Goal: Task Accomplishment & Management: Complete application form

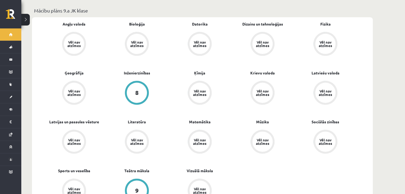
scroll to position [184, 0]
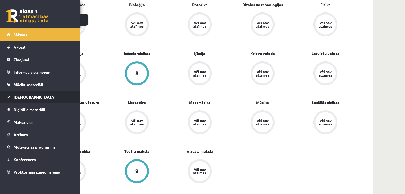
click at [41, 96] on link "[DEMOGRAPHIC_DATA]" at bounding box center [40, 97] width 66 height 12
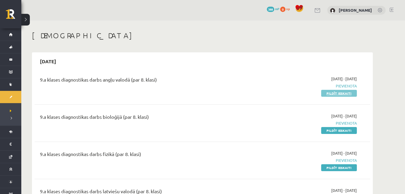
click at [343, 93] on link "Pildīt ieskaiti" at bounding box center [339, 93] width 36 height 7
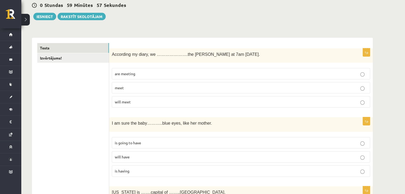
scroll to position [53, 0]
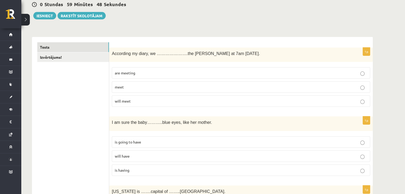
drag, startPoint x: 376, startPoint y: 1, endPoint x: 273, endPoint y: 23, distance: 104.8
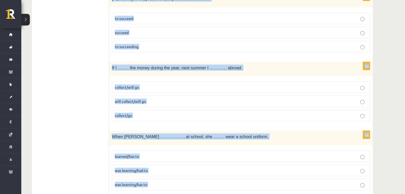
scroll to position [1913, 0]
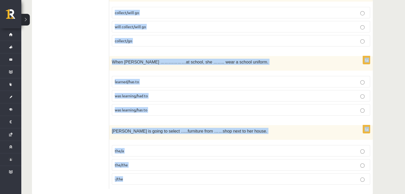
drag, startPoint x: 112, startPoint y: 52, endPoint x: 158, endPoint y: 179, distance: 134.7
copy form "According my diary, we ………………….the byers at 7am tomorrow. are meeting meet will…"
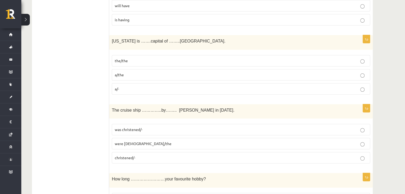
scroll to position [0, 0]
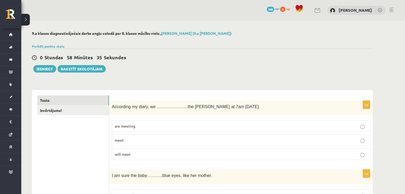
click at [216, 159] on label "will meet" at bounding box center [241, 154] width 258 height 11
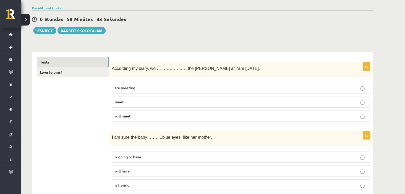
scroll to position [58, 0]
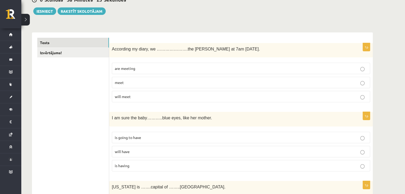
click at [126, 150] on span "will have" at bounding box center [122, 151] width 15 height 5
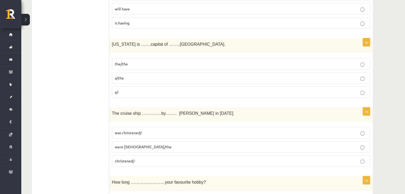
scroll to position [225, 0]
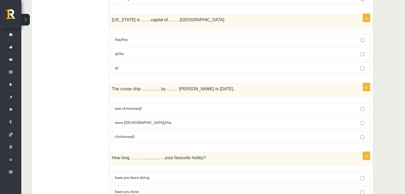
click at [210, 72] on fieldset "the/the a/the a/-" at bounding box center [241, 53] width 258 height 44
click at [226, 67] on p "a/-" at bounding box center [241, 68] width 252 height 6
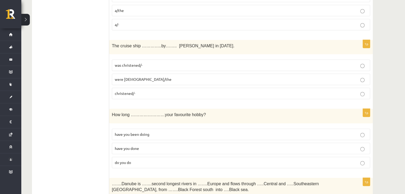
scroll to position [273, 0]
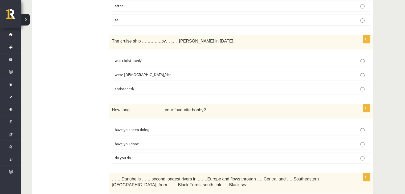
click at [189, 89] on p "christened/-" at bounding box center [241, 89] width 252 height 6
click at [200, 86] on p "christened/-" at bounding box center [241, 89] width 252 height 6
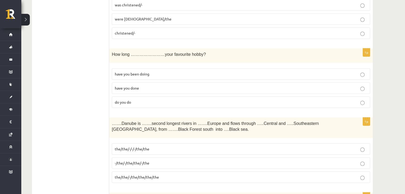
scroll to position [336, 0]
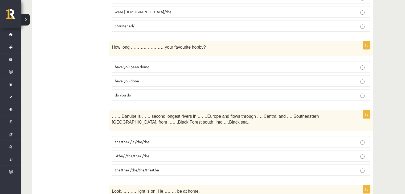
click at [286, 82] on label "have you done" at bounding box center [241, 80] width 258 height 11
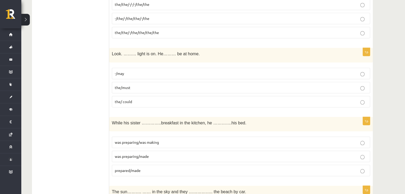
scroll to position [478, 0]
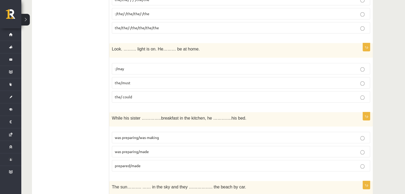
click at [206, 102] on div "1p Look. ……… light is on. He……… be at home. -/may the/must the/ could" at bounding box center [240, 75] width 263 height 64
click at [208, 98] on label "the/ could" at bounding box center [241, 96] width 258 height 11
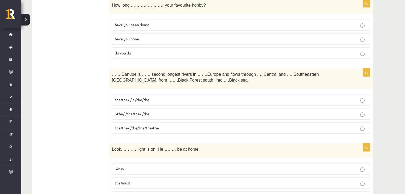
scroll to position [383, 0]
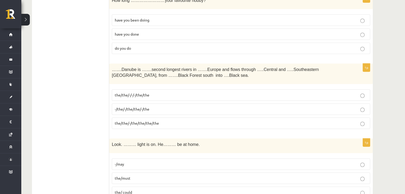
click at [263, 106] on p "-/the/-/the/the/-/the" at bounding box center [241, 109] width 252 height 6
drag, startPoint x: 184, startPoint y: 69, endPoint x: 193, endPoint y: 69, distance: 8.6
click at [193, 69] on span "…….Danube is …….second longest rivers in …….Europe and flows through …..Central…" at bounding box center [215, 72] width 207 height 11
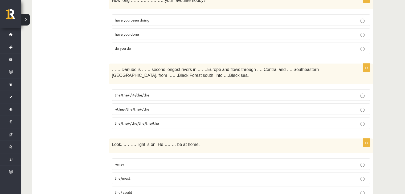
click at [194, 76] on p "…….Danube is …….second longest rivers in …….Europe and flows through …..Central…" at bounding box center [228, 72] width 232 height 12
drag, startPoint x: 186, startPoint y: 68, endPoint x: 192, endPoint y: 70, distance: 6.6
click at [192, 70] on p "…….Danube is …….second longest rivers in …….Europe and flows through …..Central…" at bounding box center [228, 72] width 232 height 12
click at [197, 74] on p "…….Danube is …….second longest rivers in …….Europe and flows through …..Central…" at bounding box center [228, 72] width 232 height 12
click at [125, 110] on label "-/the/-/the/the/-/the" at bounding box center [241, 109] width 258 height 11
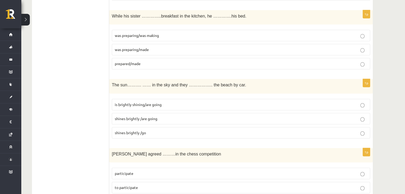
scroll to position [588, 0]
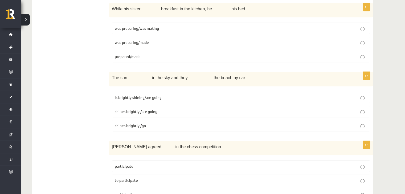
click at [240, 40] on p "was preparing/made" at bounding box center [241, 43] width 252 height 6
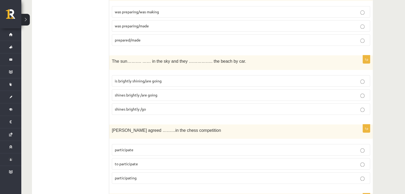
scroll to position [609, 0]
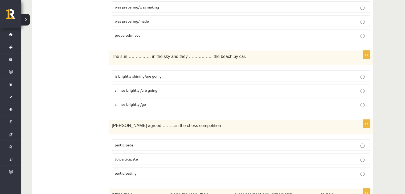
click at [148, 88] on span "shines brightly /are going" at bounding box center [136, 90] width 43 height 5
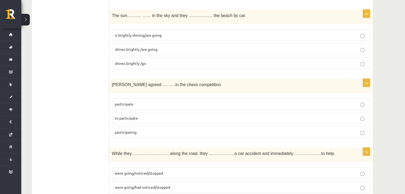
scroll to position [669, 0]
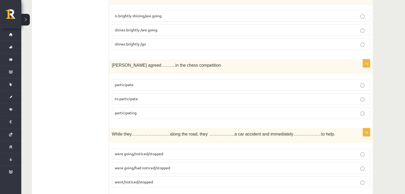
click at [193, 113] on label "participating" at bounding box center [241, 112] width 258 height 11
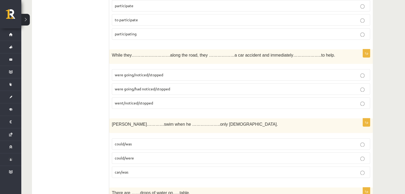
scroll to position [756, 0]
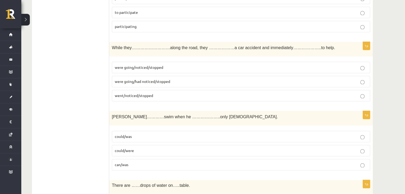
click at [211, 80] on label "were going/had noticed/stopped" at bounding box center [241, 81] width 258 height 11
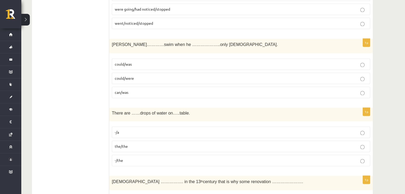
scroll to position [823, 0]
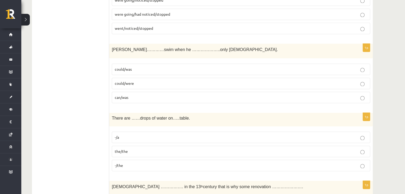
click at [134, 67] on p "could/was" at bounding box center [241, 70] width 252 height 6
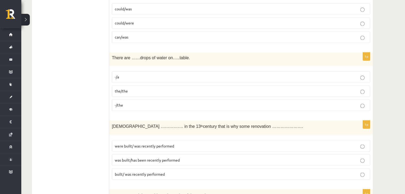
scroll to position [881, 0]
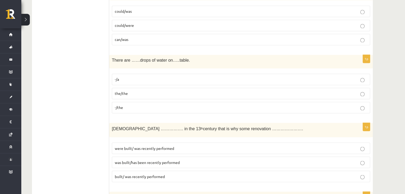
click at [175, 77] on p "-/a" at bounding box center [241, 80] width 252 height 6
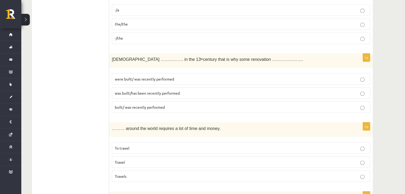
scroll to position [946, 0]
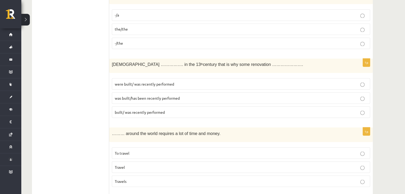
click at [176, 96] on span "was built/has been recently performed" at bounding box center [147, 98] width 65 height 5
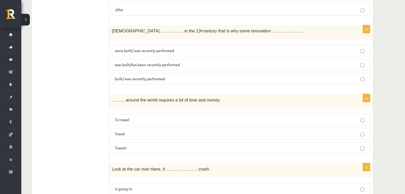
scroll to position [981, 0]
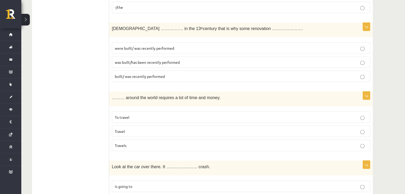
click at [161, 143] on p "Travels" at bounding box center [241, 146] width 252 height 6
click at [166, 129] on p "Travel" at bounding box center [241, 132] width 252 height 6
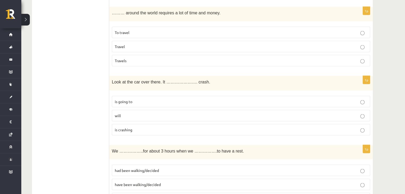
scroll to position [1054, 0]
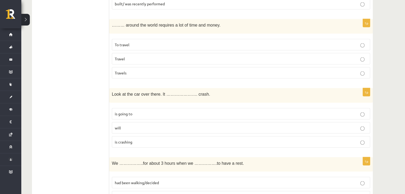
click at [166, 111] on p "is going to" at bounding box center [241, 114] width 252 height 6
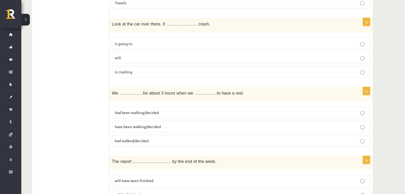
scroll to position [1146, 0]
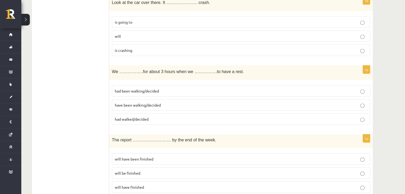
click at [156, 117] on p "had walked/decided" at bounding box center [241, 120] width 252 height 6
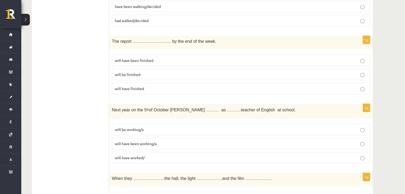
scroll to position [1232, 0]
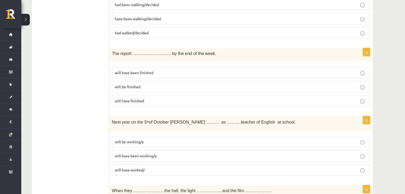
click at [271, 87] on fieldset "will have been finished will be finished will have finished" at bounding box center [241, 86] width 258 height 44
click at [268, 84] on p "will be finished" at bounding box center [241, 87] width 252 height 6
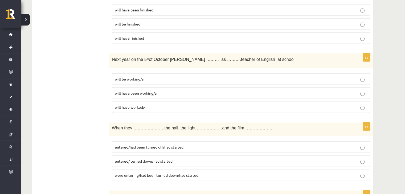
scroll to position [1297, 0]
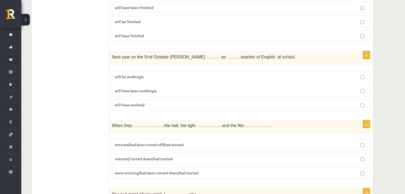
click at [153, 102] on p "will have worked/-" at bounding box center [241, 105] width 252 height 6
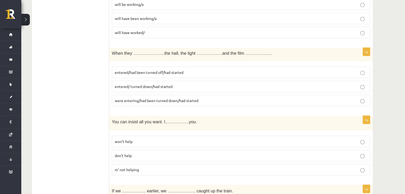
scroll to position [1372, 0]
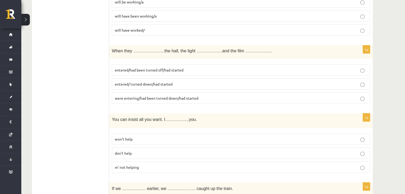
click at [189, 67] on p "entered/had been turned off/had started" at bounding box center [241, 70] width 252 height 6
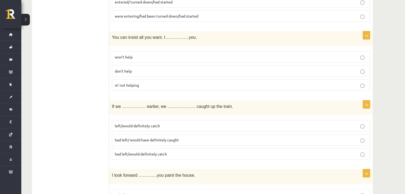
scroll to position [1469, 0]
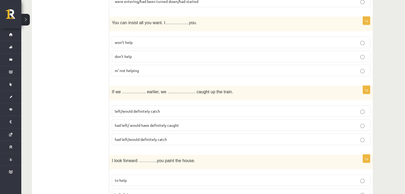
click at [120, 40] on span "won’t help" at bounding box center [124, 42] width 18 height 5
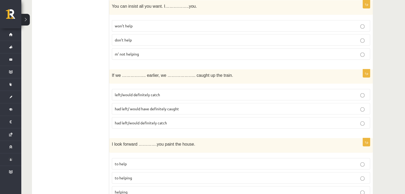
click at [181, 92] on p "left/would definitely catch" at bounding box center [241, 95] width 252 height 6
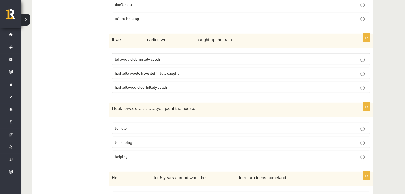
scroll to position [1543, 0]
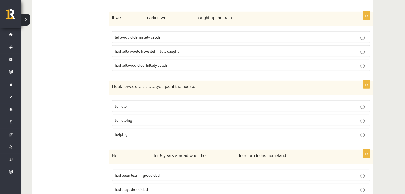
click at [152, 49] on span "had left/ would have definitely caught" at bounding box center [147, 51] width 64 height 5
click at [154, 63] on span "had left/would definitely catch" at bounding box center [141, 65] width 52 height 5
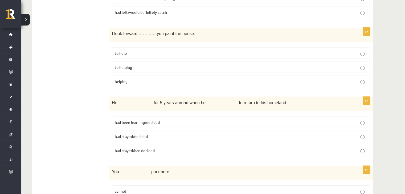
scroll to position [1613, 0]
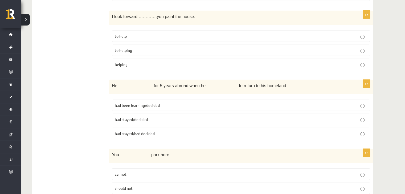
click at [186, 34] on p "to help" at bounding box center [241, 37] width 252 height 6
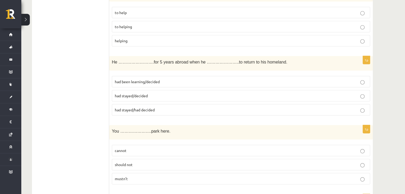
scroll to position [1639, 0]
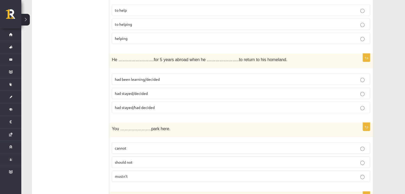
drag, startPoint x: 407, startPoint y: 161, endPoint x: 162, endPoint y: 113, distance: 250.0
click at [121, 77] on span "had been learning/decided" at bounding box center [137, 79] width 45 height 5
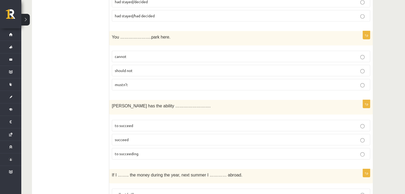
scroll to position [1724, 0]
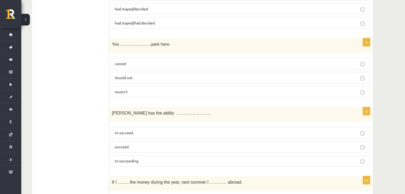
click at [138, 61] on p "cannot" at bounding box center [241, 64] width 252 height 6
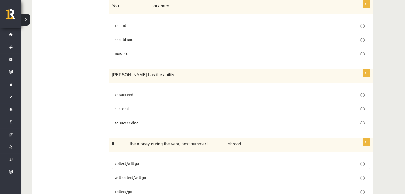
scroll to position [1755, 0]
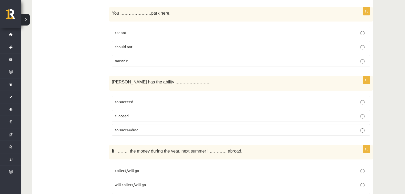
click at [156, 113] on p "succeed" at bounding box center [241, 116] width 252 height 6
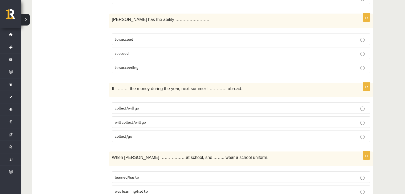
scroll to position [1825, 0]
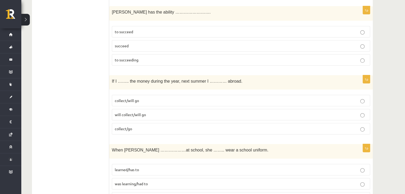
click at [153, 98] on p "collect/will go" at bounding box center [241, 101] width 252 height 6
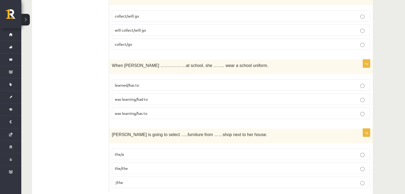
scroll to position [1912, 0]
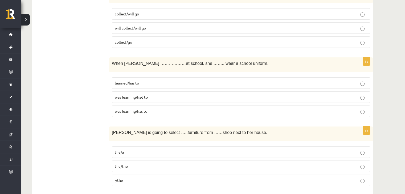
click at [161, 109] on p "was learning/has to" at bounding box center [241, 112] width 252 height 6
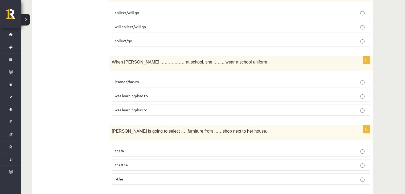
click at [164, 148] on p "the/a" at bounding box center [241, 151] width 252 height 6
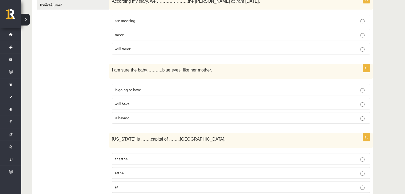
scroll to position [101, 0]
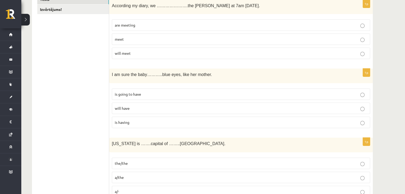
click at [263, 26] on p "are meeting" at bounding box center [241, 25] width 252 height 6
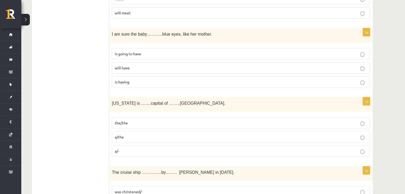
scroll to position [149, 0]
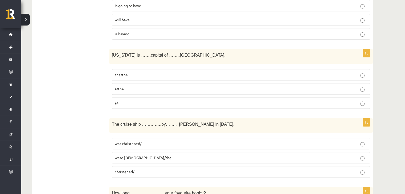
scroll to position [202, 0]
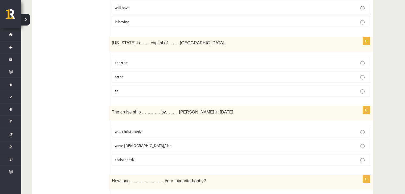
click at [166, 58] on label "the/the" at bounding box center [241, 62] width 258 height 11
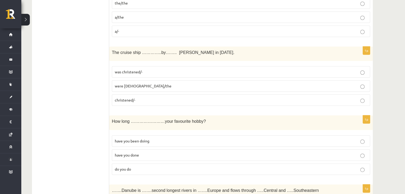
scroll to position [274, 0]
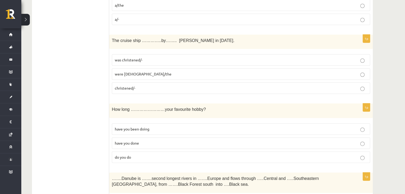
click at [323, 57] on p "was christened/-" at bounding box center [241, 60] width 252 height 6
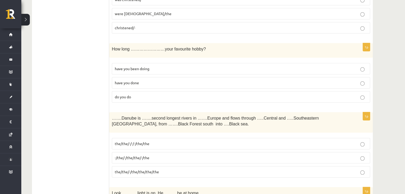
scroll to position [336, 0]
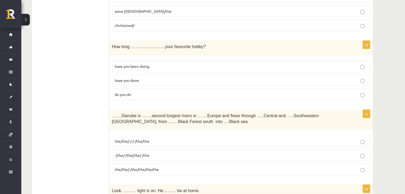
click at [193, 64] on p "have you been doing" at bounding box center [241, 67] width 252 height 6
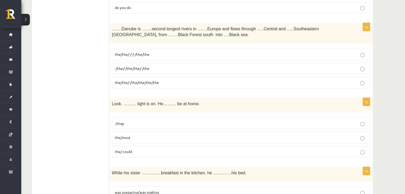
scroll to position [431, 0]
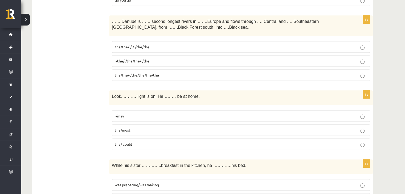
click at [152, 46] on p "the/the/-/-/-/the/the" at bounding box center [241, 47] width 252 height 6
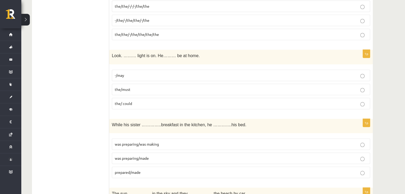
scroll to position [474, 0]
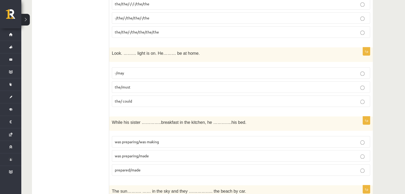
click at [360, 85] on p "the/must" at bounding box center [241, 87] width 252 height 6
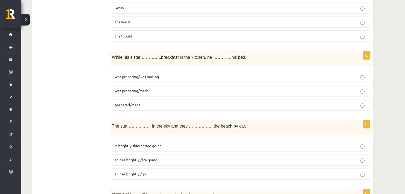
scroll to position [542, 0]
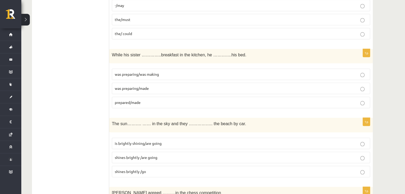
click at [163, 74] on p "was preparing/was making" at bounding box center [241, 75] width 252 height 6
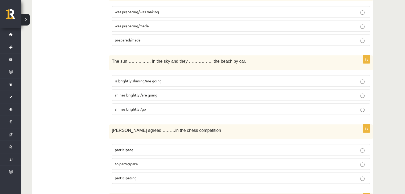
scroll to position [607, 0]
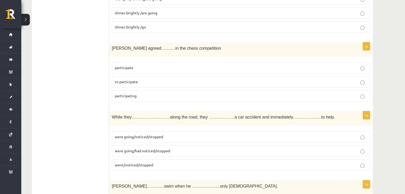
scroll to position [674, 0]
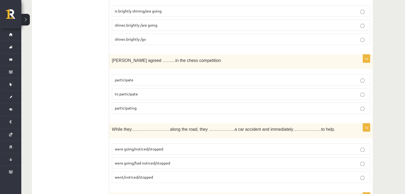
click at [147, 91] on p "to participate" at bounding box center [241, 94] width 252 height 6
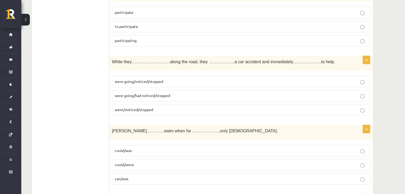
scroll to position [749, 0]
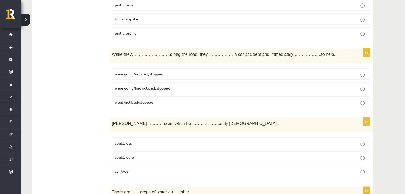
click at [156, 72] on p "were going/noticed/stopped" at bounding box center [241, 74] width 252 height 6
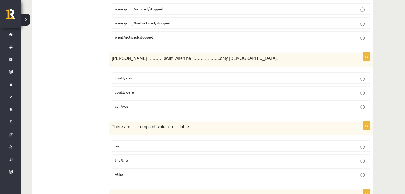
scroll to position [809, 0]
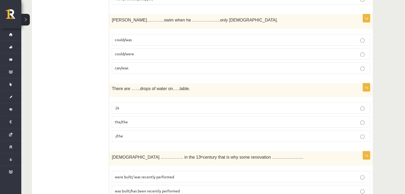
scroll to position [874, 0]
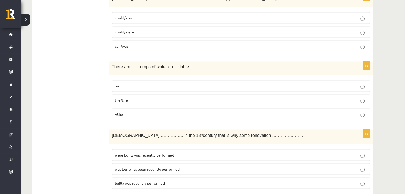
click at [159, 114] on label "-/the" at bounding box center [241, 114] width 258 height 11
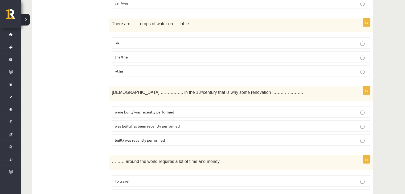
scroll to position [927, 0]
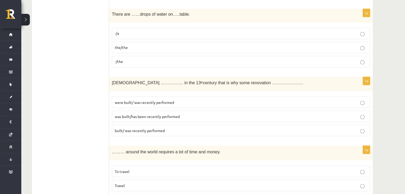
click at [125, 114] on p "was built/has been recently performed" at bounding box center [241, 117] width 252 height 6
click at [85, 145] on ul "Tests Izvērtējums!" at bounding box center [73, 171] width 72 height 2007
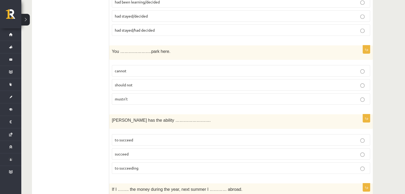
scroll to position [1913, 0]
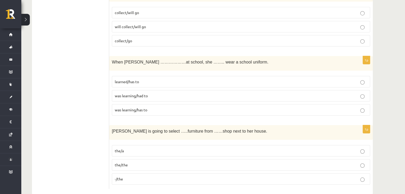
click at [230, 162] on p "the/the" at bounding box center [241, 165] width 252 height 6
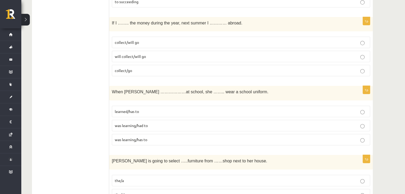
scroll to position [1874, 0]
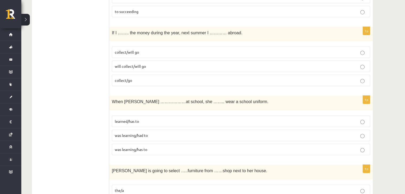
click at [157, 133] on p "was learning/had to" at bounding box center [241, 136] width 252 height 6
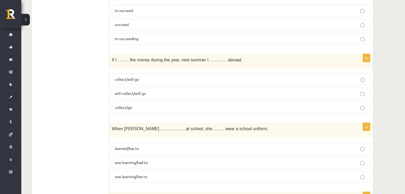
scroll to position [1839, 0]
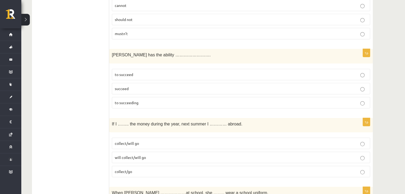
scroll to position [1778, 0]
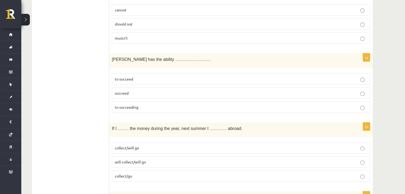
click at [155, 76] on p "to succeed" at bounding box center [241, 79] width 252 height 6
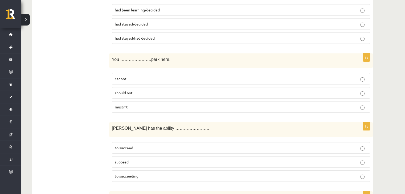
scroll to position [1692, 0]
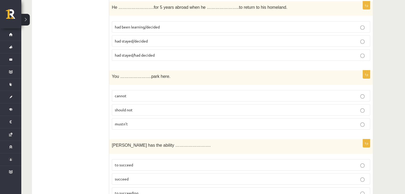
click at [144, 121] on p "mustn’t" at bounding box center [241, 124] width 252 height 6
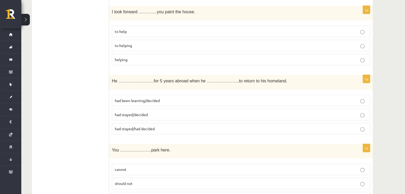
scroll to position [1608, 0]
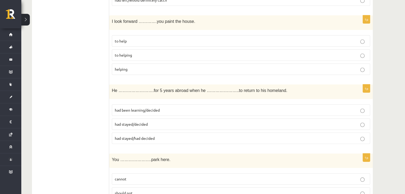
click at [173, 119] on label "had stayed/decided" at bounding box center [241, 124] width 258 height 11
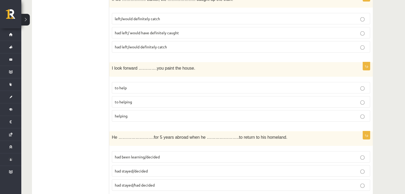
scroll to position [1564, 0]
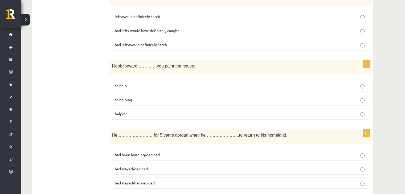
click at [179, 97] on p "to helping" at bounding box center [241, 100] width 252 height 6
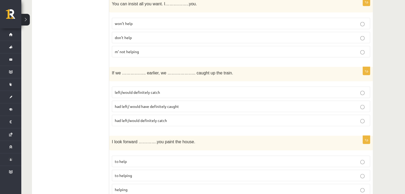
scroll to position [1486, 0]
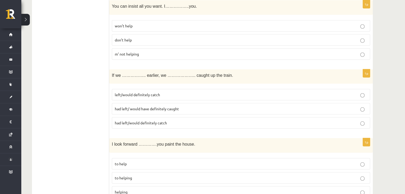
click at [173, 106] on p "had left/ would have definitely caught" at bounding box center [241, 109] width 252 height 6
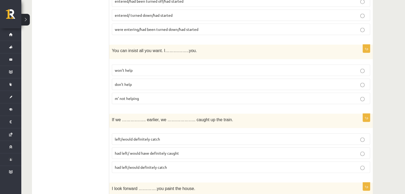
scroll to position [1453, 0]
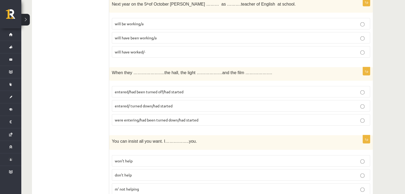
scroll to position [1348, 0]
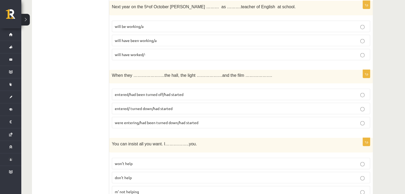
click at [178, 120] on p "were entering/had been turned down/had started" at bounding box center [241, 123] width 252 height 6
click at [178, 92] on span "entered/had been turned off/had started" at bounding box center [149, 94] width 69 height 5
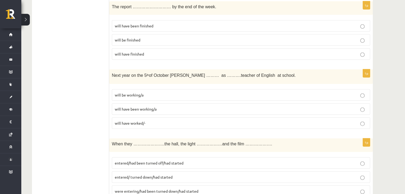
scroll to position [1282, 0]
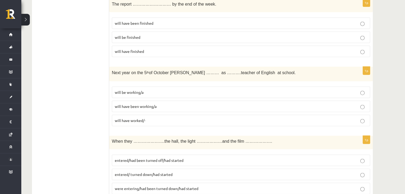
click at [189, 90] on p "will be working/a" at bounding box center [241, 93] width 252 height 6
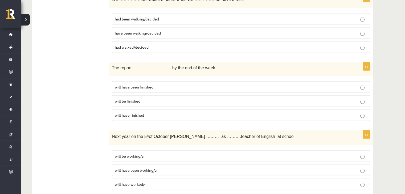
scroll to position [1215, 0]
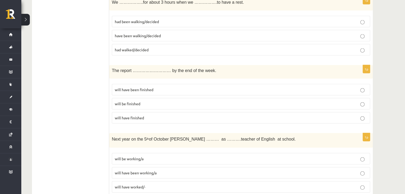
click at [154, 87] on p "will have been finished" at bounding box center [241, 90] width 252 height 6
drag, startPoint x: 409, startPoint y: 117, endPoint x: 395, endPoint y: 36, distance: 82.6
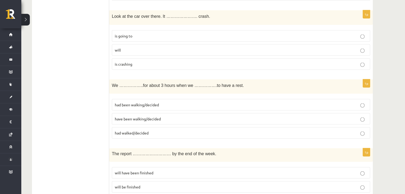
scroll to position [1141, 0]
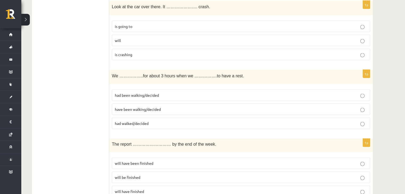
click at [158, 93] on span "had been walking/decided" at bounding box center [137, 95] width 44 height 5
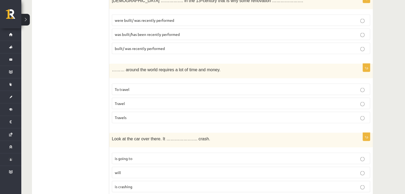
scroll to position [1002, 0]
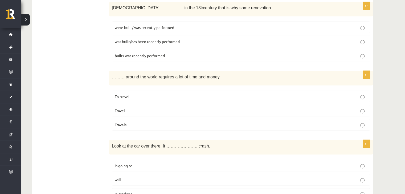
click at [186, 94] on p "To travel" at bounding box center [241, 97] width 252 height 6
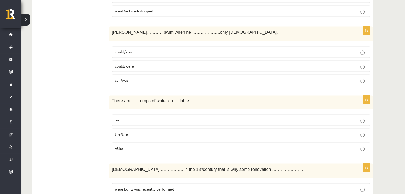
scroll to position [848, 0]
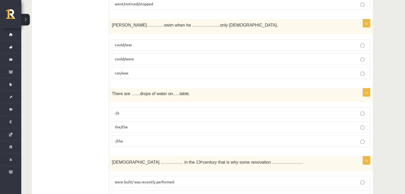
drag, startPoint x: 408, startPoint y: 90, endPoint x: 396, endPoint y: 138, distance: 50.2
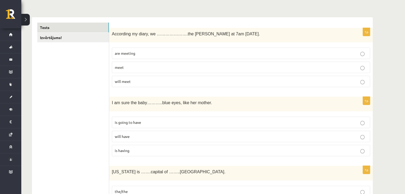
scroll to position [0, 0]
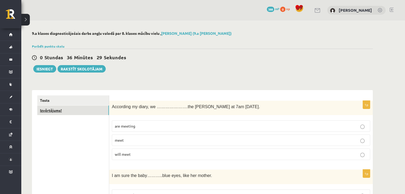
click at [75, 108] on link "Izvērtējums!" at bounding box center [73, 111] width 72 height 10
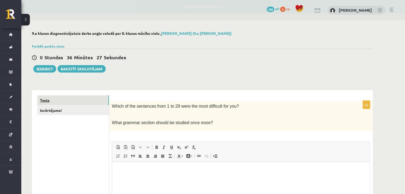
click at [73, 101] on link "Tests" at bounding box center [73, 101] width 72 height 10
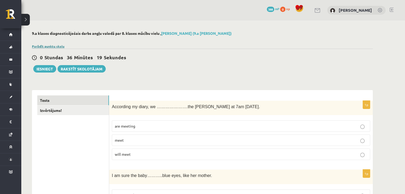
click at [56, 46] on link "Parādīt punktu skalu" at bounding box center [48, 46] width 32 height 4
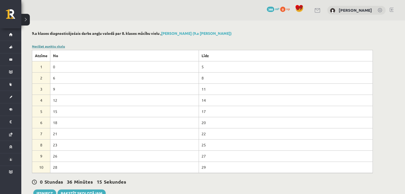
click at [56, 46] on link "Noslēpt punktu skalu" at bounding box center [48, 46] width 33 height 4
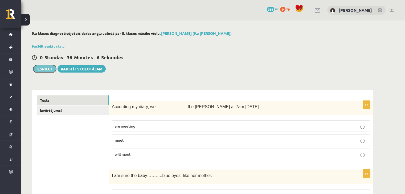
click at [46, 71] on button "Iesniegt" at bounding box center [44, 68] width 23 height 7
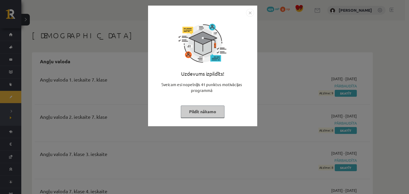
click at [208, 111] on button "Pildīt nākamo" at bounding box center [203, 112] width 44 height 12
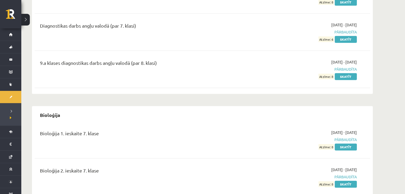
scroll to position [373, 0]
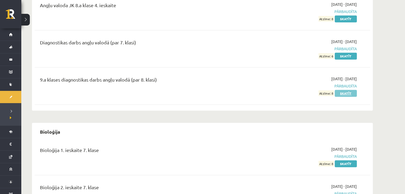
click at [341, 92] on link "Skatīt" at bounding box center [346, 93] width 22 height 7
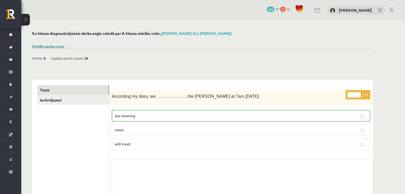
click at [48, 45] on link "Parādīt punktu skalu" at bounding box center [48, 46] width 32 height 4
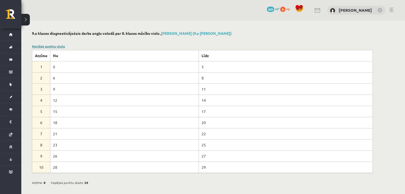
click at [51, 45] on link "Noslēpt punktu skalu" at bounding box center [48, 46] width 33 height 4
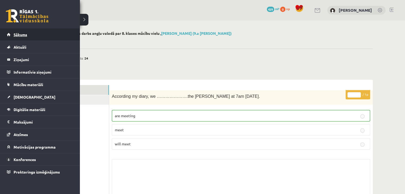
click at [30, 31] on link "Sākums" at bounding box center [40, 34] width 66 height 12
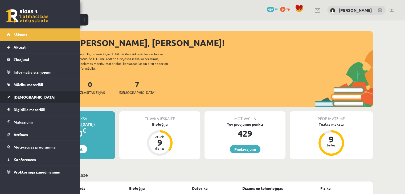
click at [19, 98] on span "[DEMOGRAPHIC_DATA]" at bounding box center [35, 97] width 42 height 5
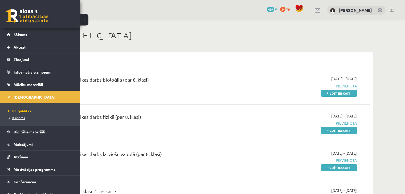
click at [13, 117] on span "Izlabotās" at bounding box center [16, 118] width 18 height 4
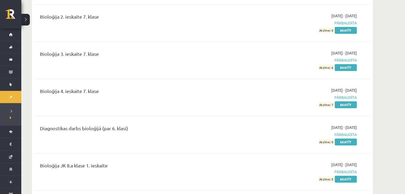
scroll to position [535, 0]
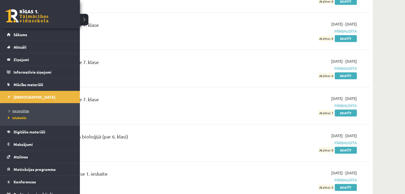
click at [19, 109] on span "Neizpildītās" at bounding box center [18, 111] width 22 height 4
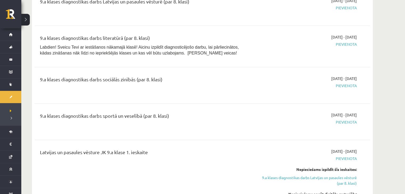
drag, startPoint x: 407, startPoint y: 25, endPoint x: 393, endPoint y: 5, distance: 24.4
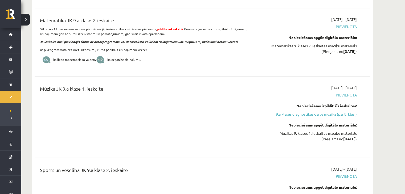
scroll to position [3228, 0]
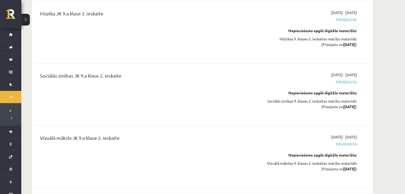
scroll to position [3019, 0]
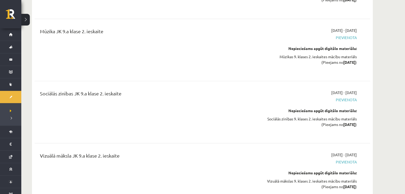
drag, startPoint x: 401, startPoint y: 51, endPoint x: 397, endPoint y: 45, distance: 7.4
